Goal: Task Accomplishment & Management: Use online tool/utility

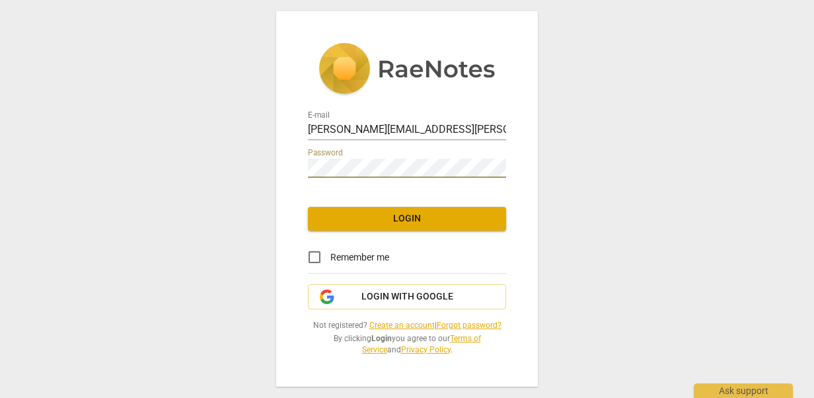
click at [381, 218] on span "Login" at bounding box center [406, 218] width 177 height 13
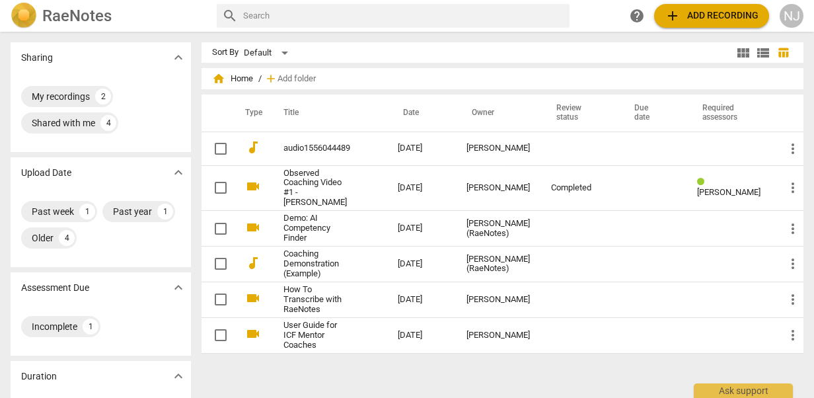
click at [705, 12] on span "add Add recording" at bounding box center [711, 16] width 94 height 16
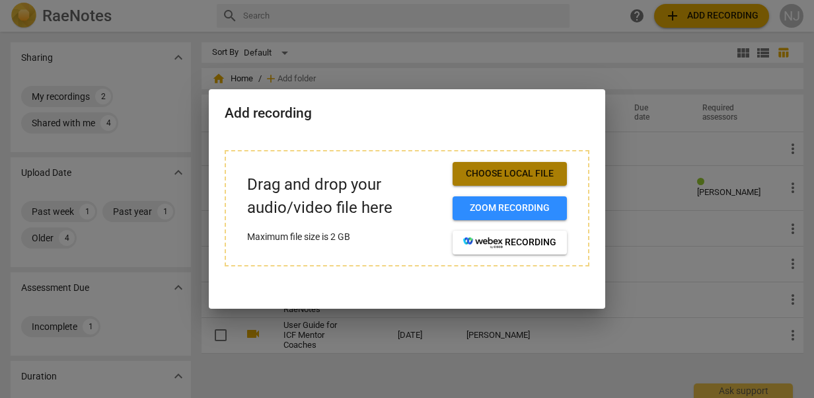
click at [493, 172] on span "Choose local file" at bounding box center [509, 173] width 93 height 13
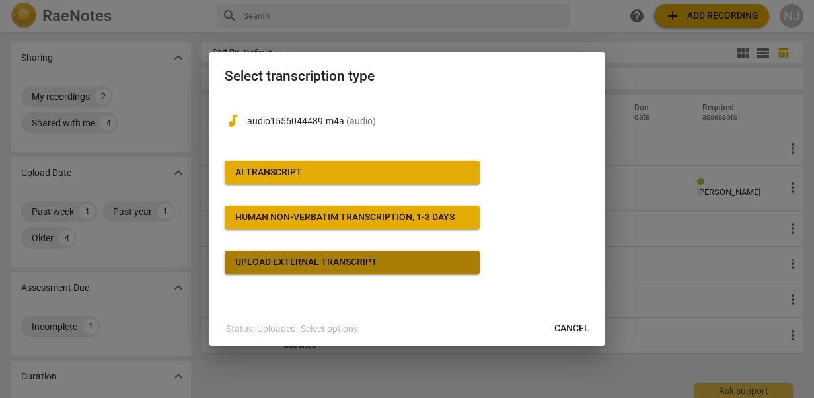
click at [371, 262] on div "Upload external transcript" at bounding box center [306, 262] width 142 height 13
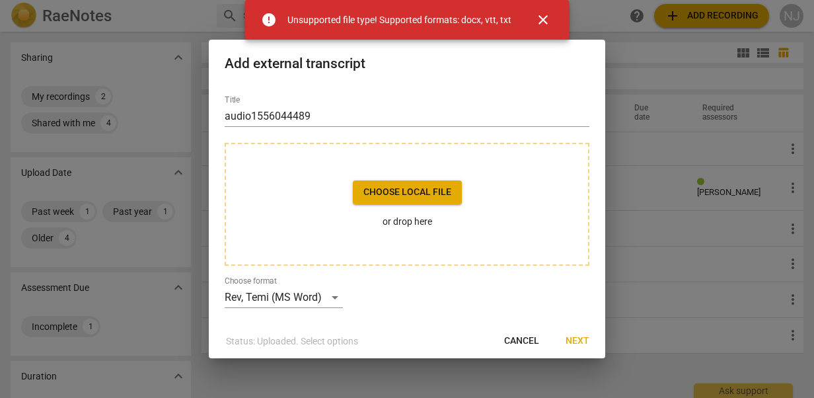
drag, startPoint x: 548, startPoint y: 16, endPoint x: 548, endPoint y: 32, distance: 15.9
click at [548, 15] on span "close" at bounding box center [543, 20] width 16 height 16
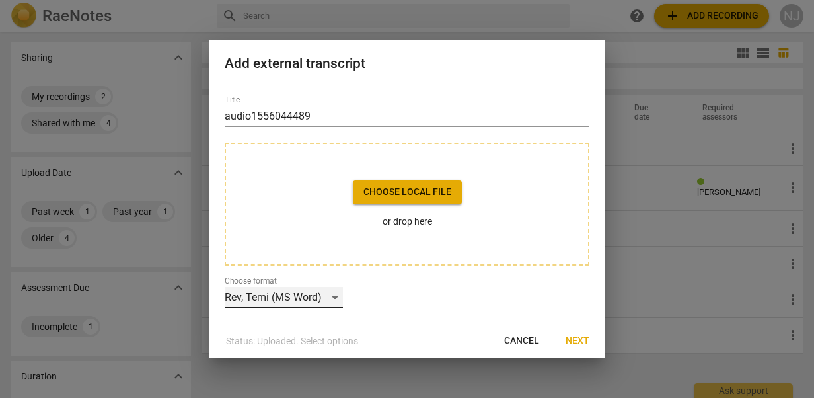
click at [333, 297] on div "Rev, Temi (MS Word)" at bounding box center [284, 297] width 118 height 21
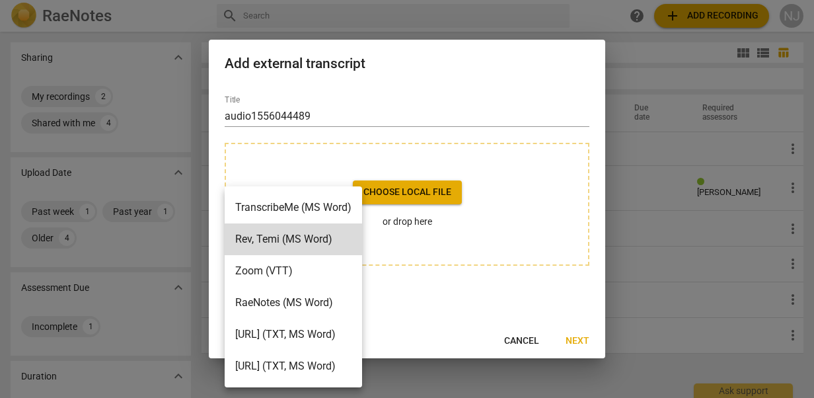
click at [412, 299] on div at bounding box center [407, 199] width 814 height 398
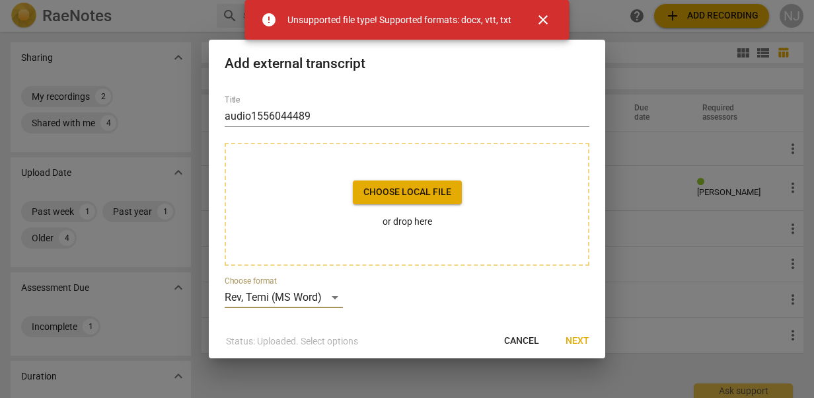
click at [540, 18] on span "close" at bounding box center [543, 20] width 16 height 16
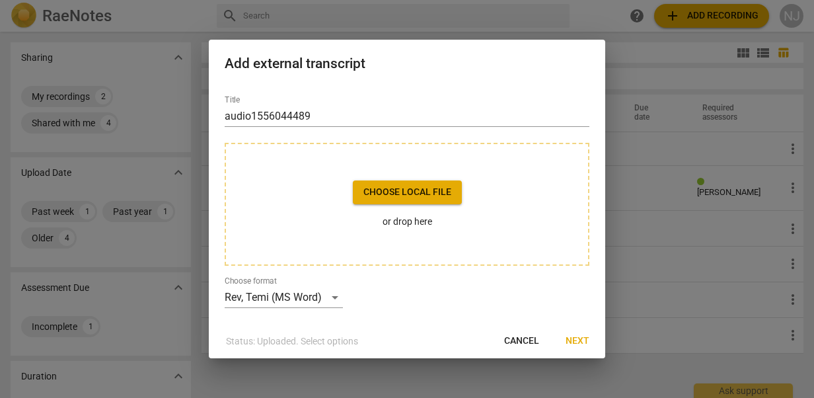
click at [527, 338] on span "Cancel" at bounding box center [521, 340] width 35 height 13
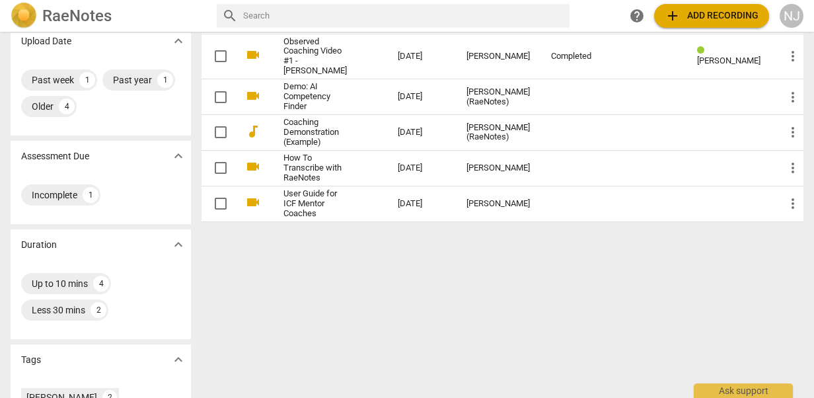
scroll to position [66, 0]
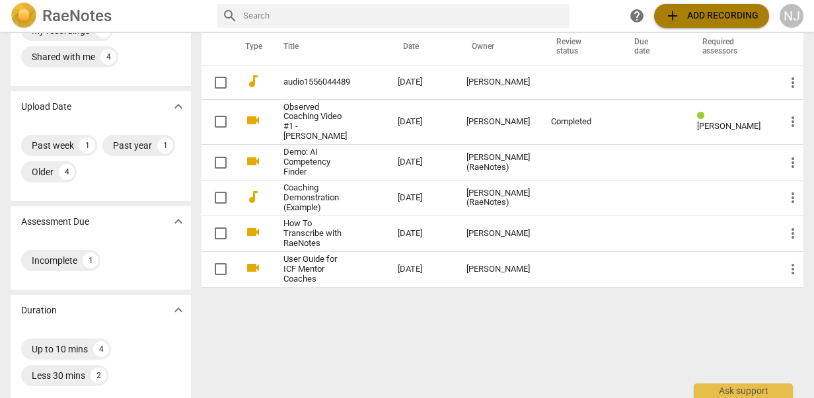
click at [716, 16] on span "add Add recording" at bounding box center [711, 16] width 94 height 16
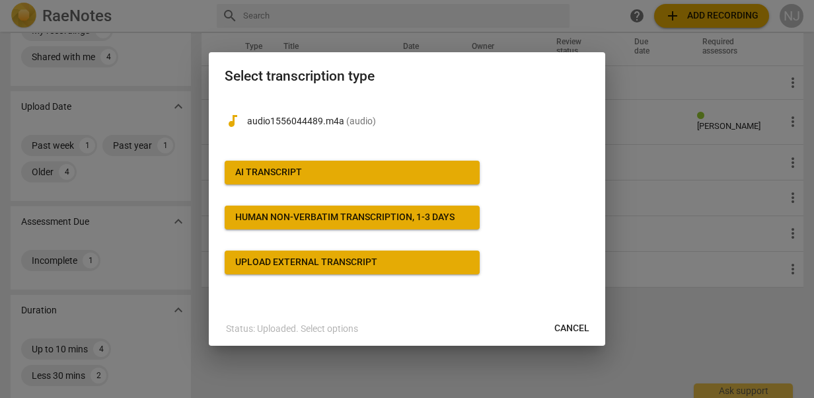
click at [381, 167] on span "AI Transcript" at bounding box center [352, 172] width 234 height 13
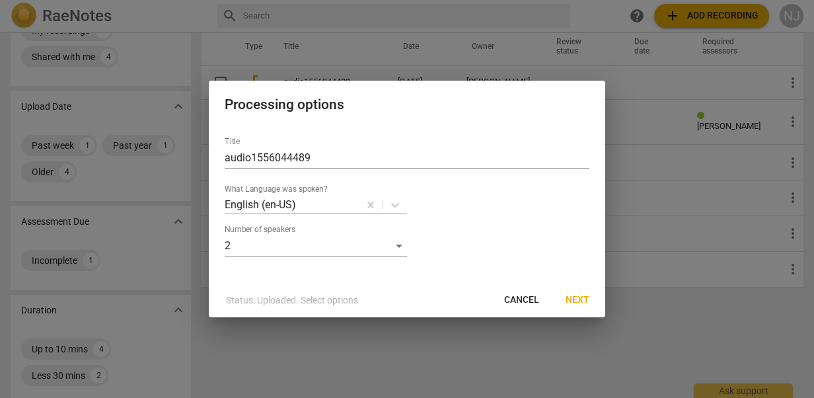
click at [579, 297] on span "Next" at bounding box center [577, 299] width 24 height 13
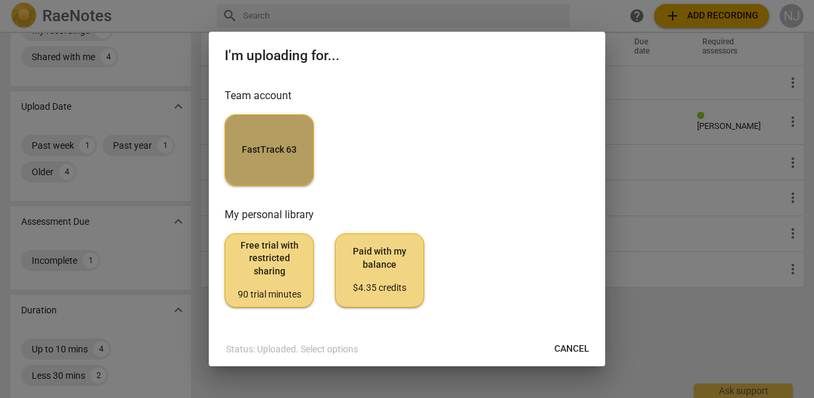
drag, startPoint x: 260, startPoint y: 145, endPoint x: 325, endPoint y: 154, distance: 65.4
click at [261, 145] on span "FastTrack 63" at bounding box center [269, 149] width 67 height 13
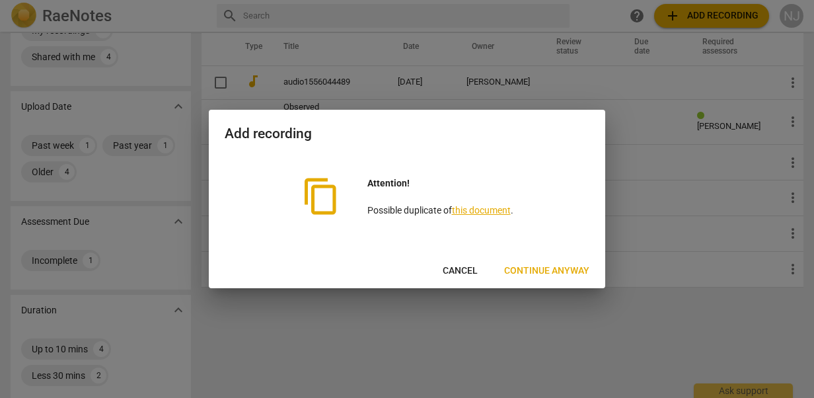
click at [567, 269] on span "Continue anyway" at bounding box center [546, 270] width 85 height 13
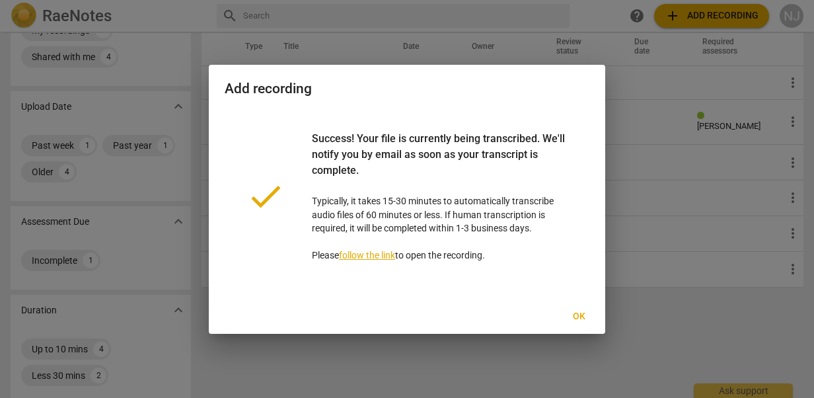
click at [583, 313] on span "Ok" at bounding box center [578, 316] width 21 height 13
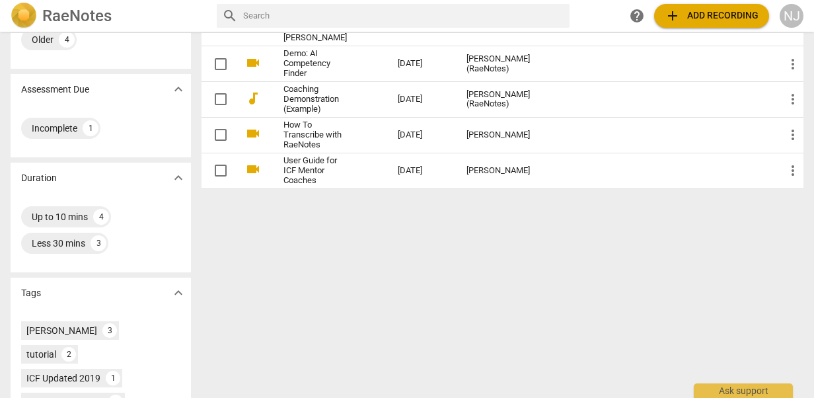
scroll to position [0, 0]
